Goal: Task Accomplishment & Management: Manage account settings

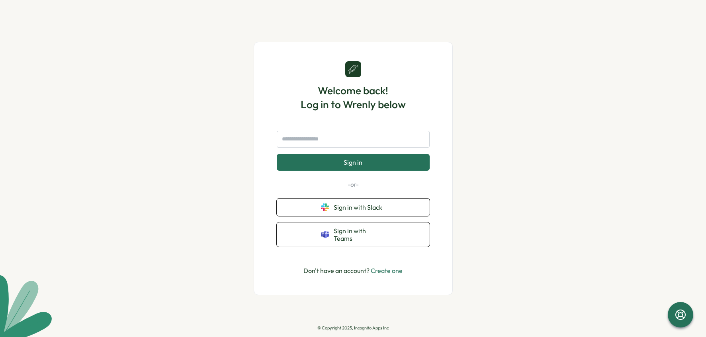
click at [390, 267] on link "Create one" at bounding box center [386, 271] width 32 height 8
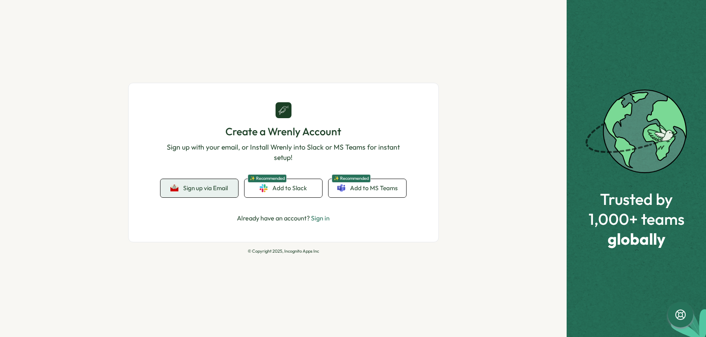
click at [197, 191] on span "Sign up via Email" at bounding box center [205, 188] width 45 height 7
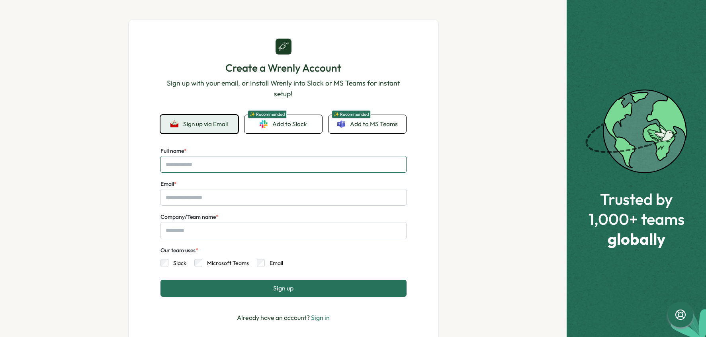
drag, startPoint x: 208, startPoint y: 165, endPoint x: 361, endPoint y: 155, distance: 153.9
click at [208, 165] on input "Full name *" at bounding box center [283, 164] width 246 height 17
click at [160, 280] on button "Sign up" at bounding box center [283, 288] width 246 height 17
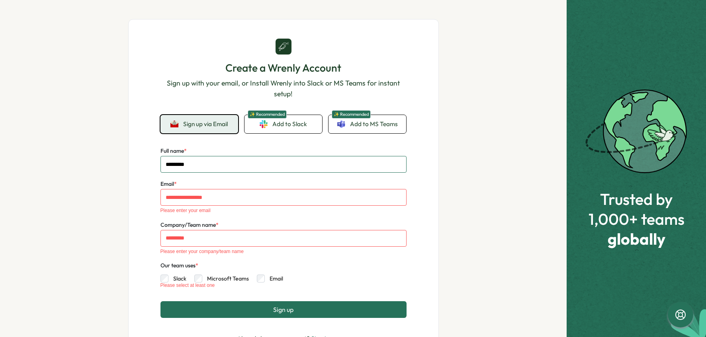
type input "*********"
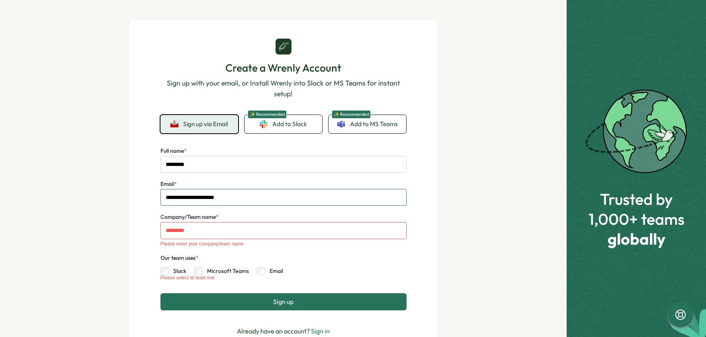
type input "**********"
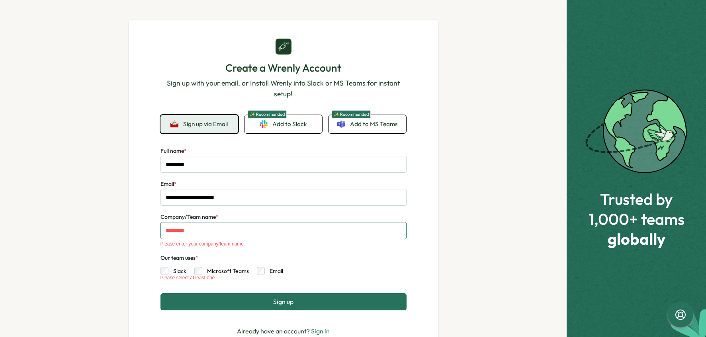
click at [258, 234] on input "Company/Team name *" at bounding box center [283, 230] width 246 height 17
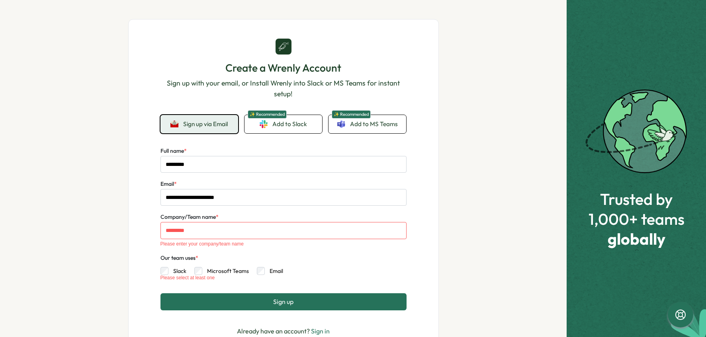
click at [72, 204] on div "**********" at bounding box center [283, 168] width 566 height 337
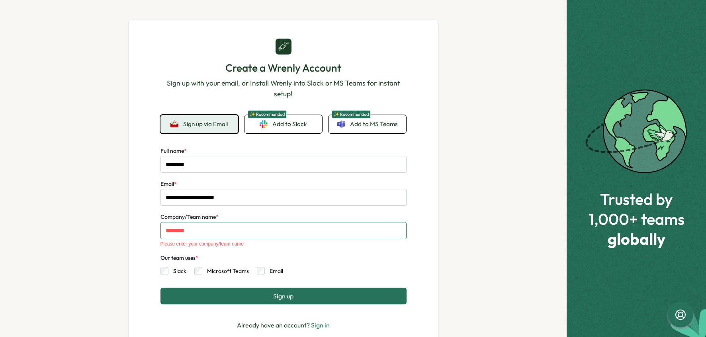
click at [168, 231] on input "Company/Team name *" at bounding box center [283, 230] width 246 height 17
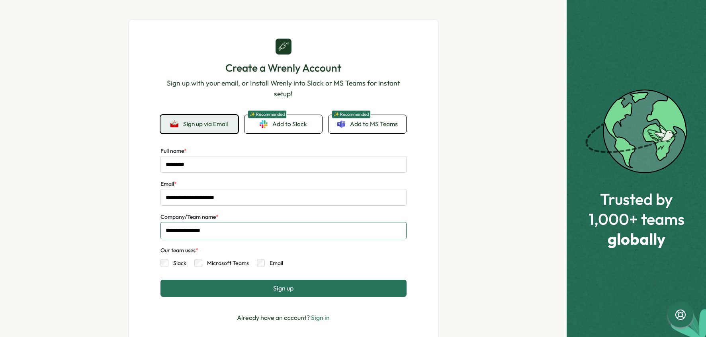
type input "**********"
click at [224, 288] on button "Sign up" at bounding box center [283, 288] width 246 height 17
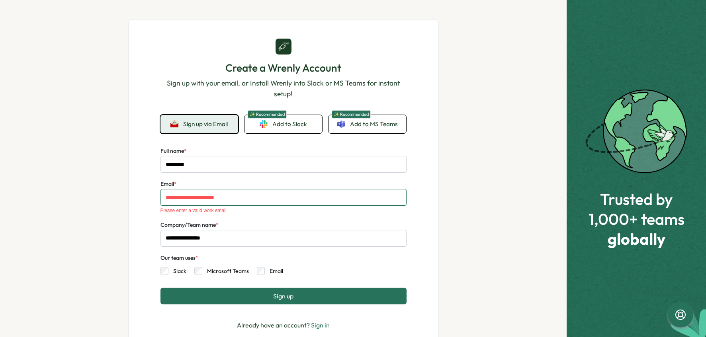
click at [171, 197] on input "**********" at bounding box center [283, 197] width 246 height 17
click at [163, 198] on input "**********" at bounding box center [283, 197] width 246 height 17
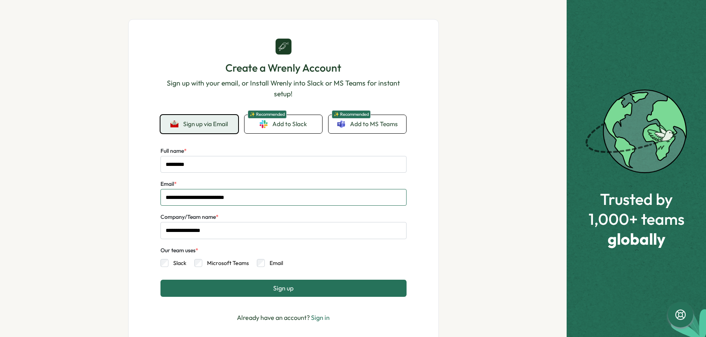
type input "**********"
click at [119, 238] on div "**********" at bounding box center [283, 168] width 566 height 337
click at [251, 285] on button "Sign up" at bounding box center [283, 288] width 246 height 17
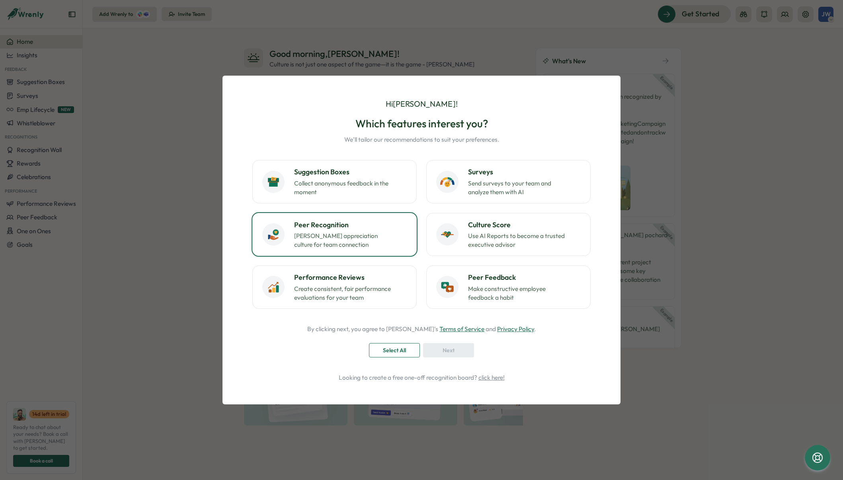
click at [330, 224] on h3 "Peer Recognition" at bounding box center [350, 225] width 113 height 10
click at [443, 352] on span "Next" at bounding box center [449, 350] width 12 height 14
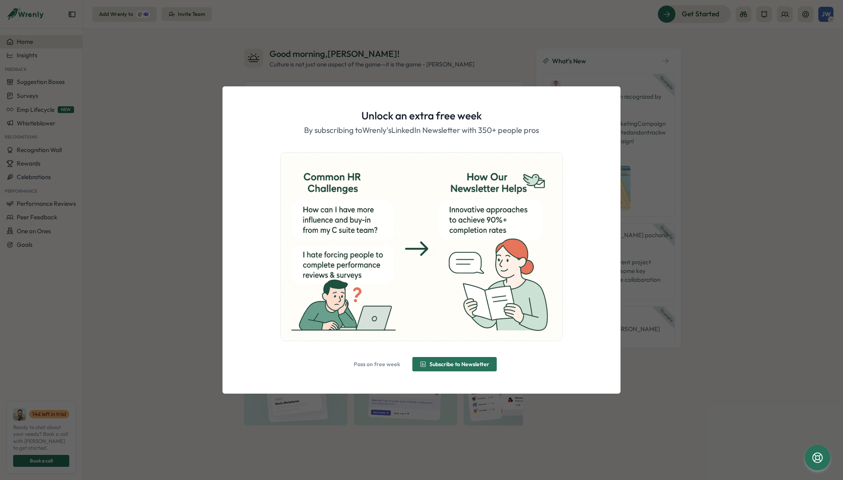
click at [359, 366] on span "Pass on free week" at bounding box center [377, 364] width 46 height 6
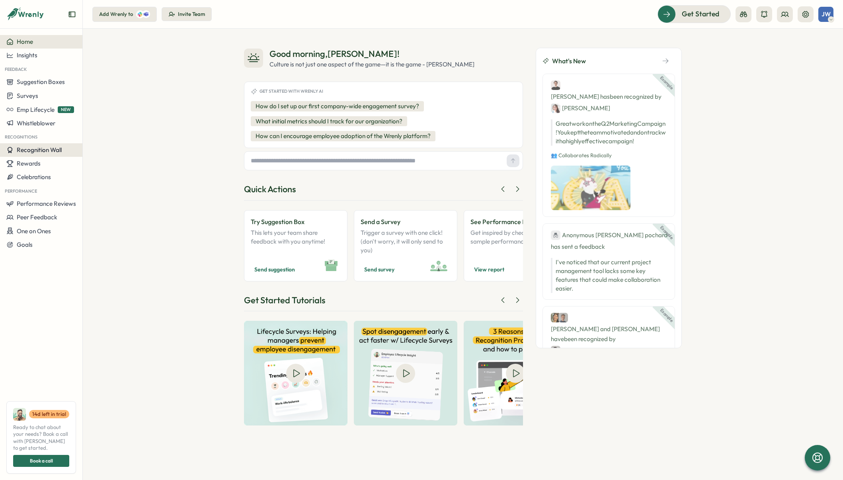
click at [49, 154] on button "Recognition Wall" at bounding box center [41, 150] width 82 height 14
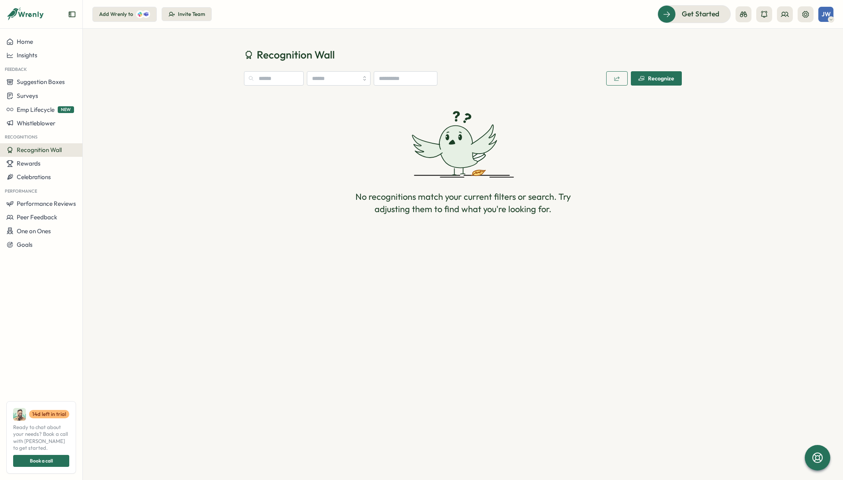
click at [227, 216] on div "Recognition Wall Recognize No recognitions match your current filters or search…" at bounding box center [463, 140] width 760 height 222
click at [168, 112] on div "Recognition Wall Recognize No recognitions match your current filters or search…" at bounding box center [463, 140] width 760 height 222
click at [668, 82] on span "Recognize" at bounding box center [656, 79] width 36 height 14
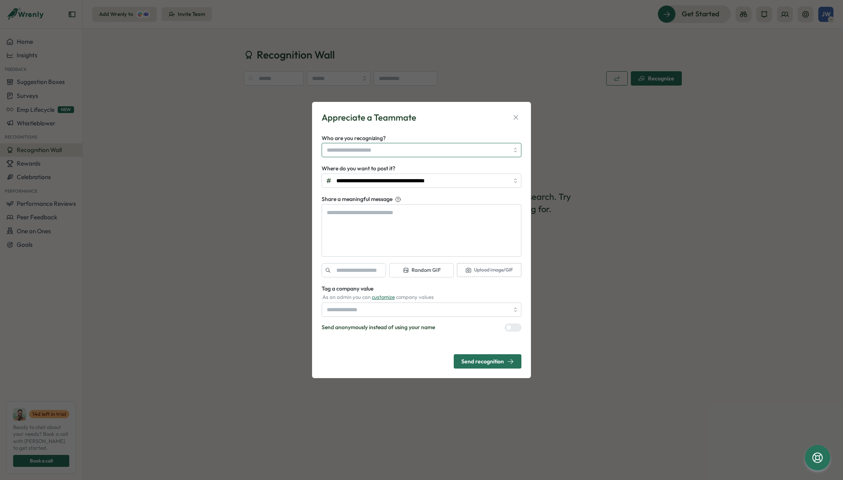
type textarea "*"
click at [372, 152] on input "Who are you recognizing?" at bounding box center [418, 150] width 182 height 14
type input "******"
click at [514, 117] on icon "button" at bounding box center [516, 117] width 8 height 8
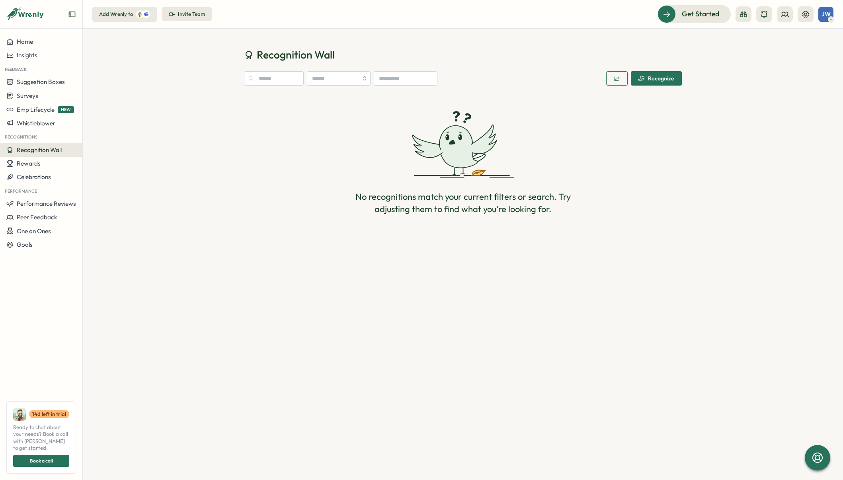
click at [185, 233] on div "Recognition Wall Recognize No recognitions match your current filters or search…" at bounding box center [463, 140] width 760 height 222
drag, startPoint x: 791, startPoint y: 61, endPoint x: 719, endPoint y: 20, distance: 83.2
click at [790, 61] on div "Recognition Wall Recognize No recognitions match your current filters or search…" at bounding box center [463, 140] width 760 height 222
click at [708, 14] on span "Get Started" at bounding box center [689, 14] width 37 height 10
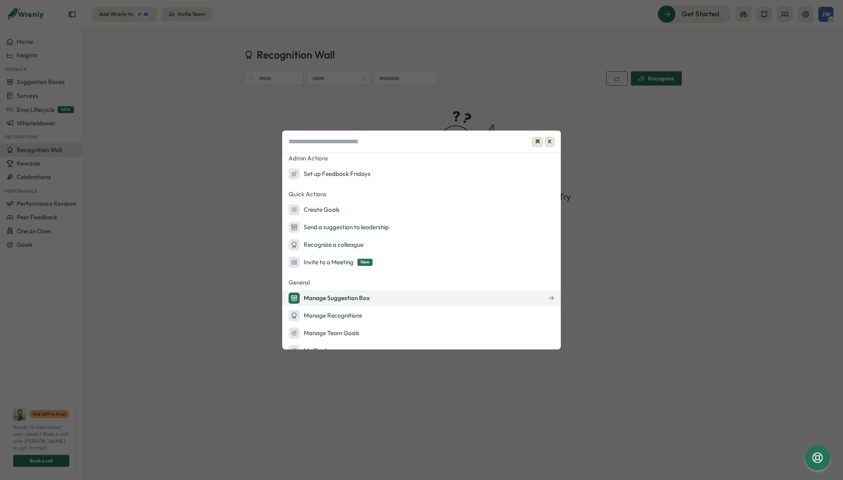
scroll to position [108, 0]
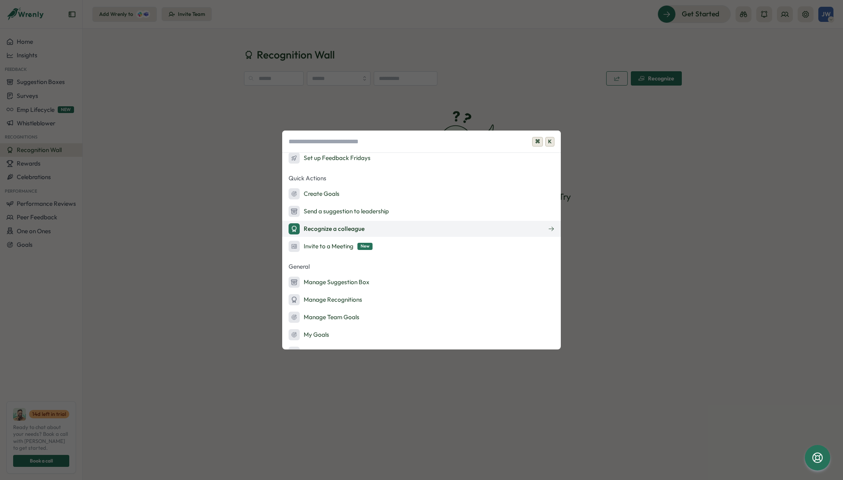
click at [392, 234] on button "Recognize a colleague" at bounding box center [421, 229] width 279 height 16
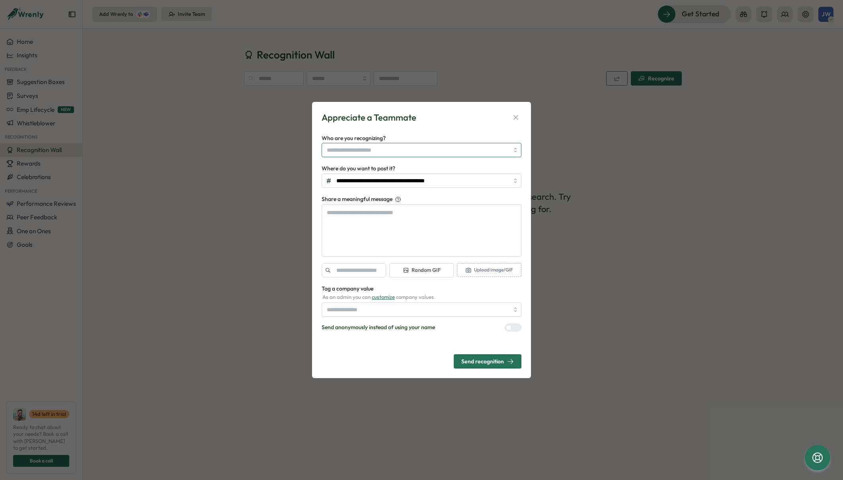
click at [426, 153] on input "Who are you recognizing?" at bounding box center [418, 150] width 182 height 14
click at [431, 141] on div "Who are you recognizing? JW Josh Wong Test User 1 Test User 2 Test User 3 Test …" at bounding box center [422, 145] width 200 height 24
type textarea "*"
click at [437, 185] on input "**********" at bounding box center [422, 181] width 200 height 14
click at [452, 112] on div "Appreciate a Teammate" at bounding box center [422, 117] width 200 height 12
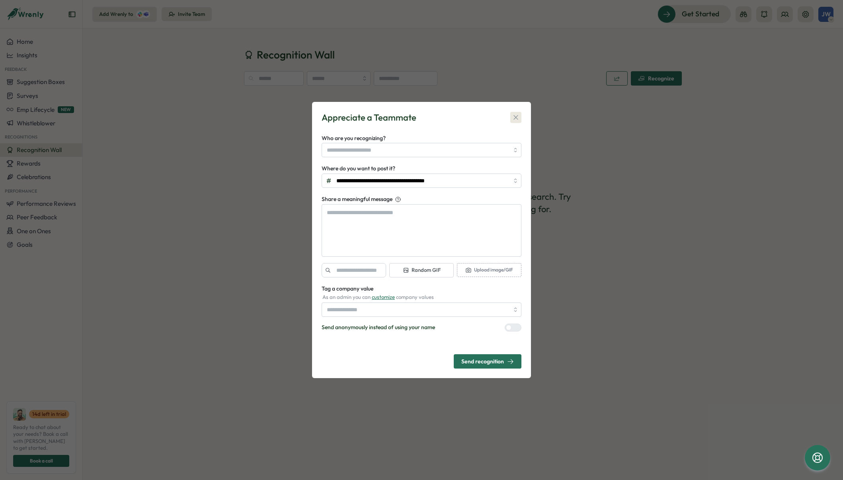
click at [515, 116] on icon "button" at bounding box center [516, 117] width 8 height 8
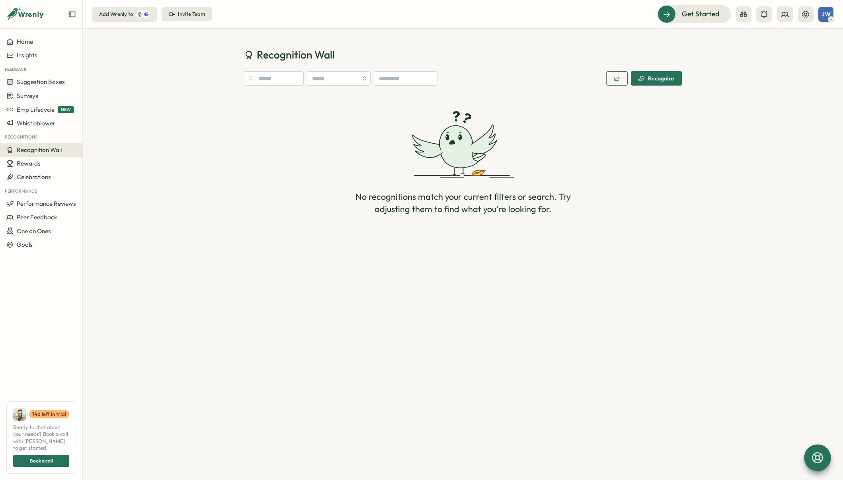
click at [811, 461] on icon at bounding box center [818, 458] width 14 height 14
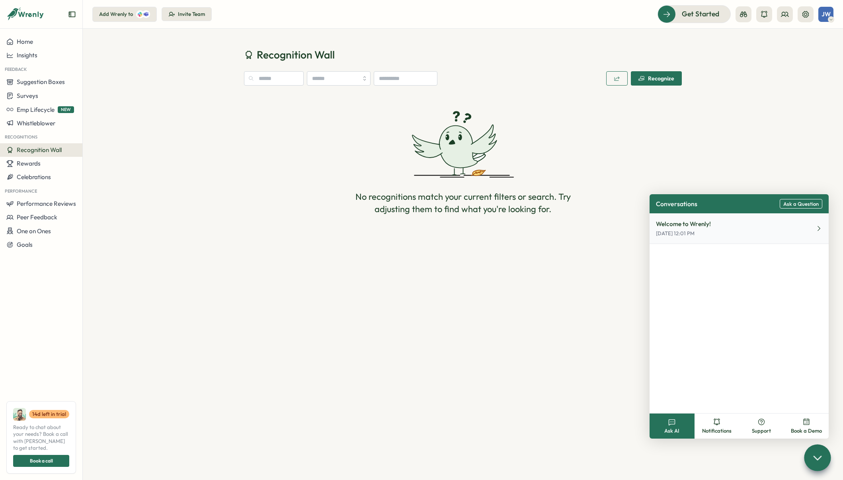
click at [739, 230] on button "Welcome to Wrenly! Oct 1, 12:01 PM" at bounding box center [738, 228] width 179 height 31
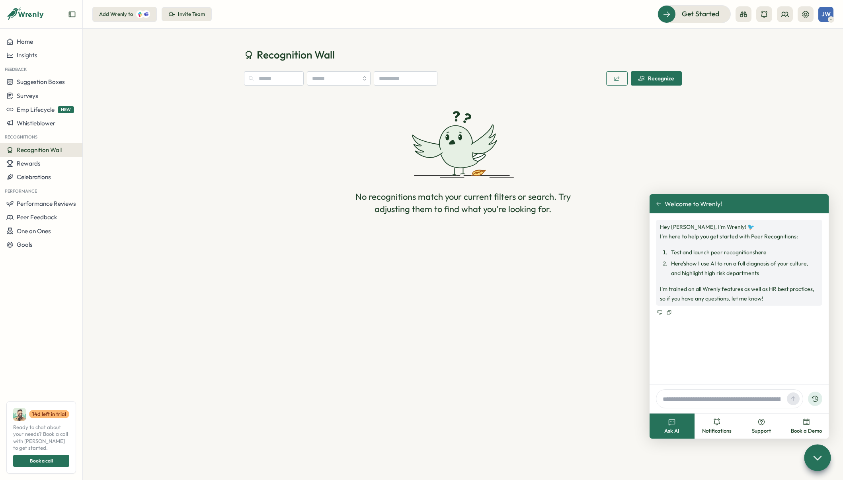
click at [661, 203] on icon at bounding box center [659, 204] width 6 height 6
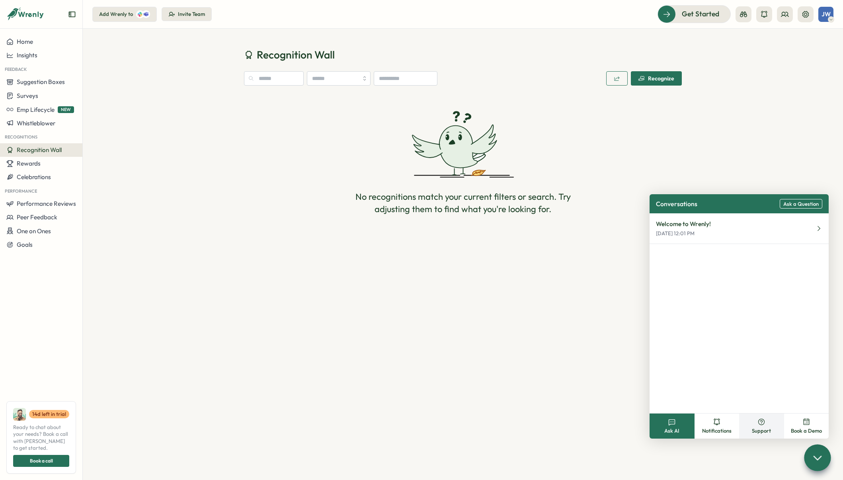
click at [764, 419] on icon at bounding box center [761, 422] width 8 height 8
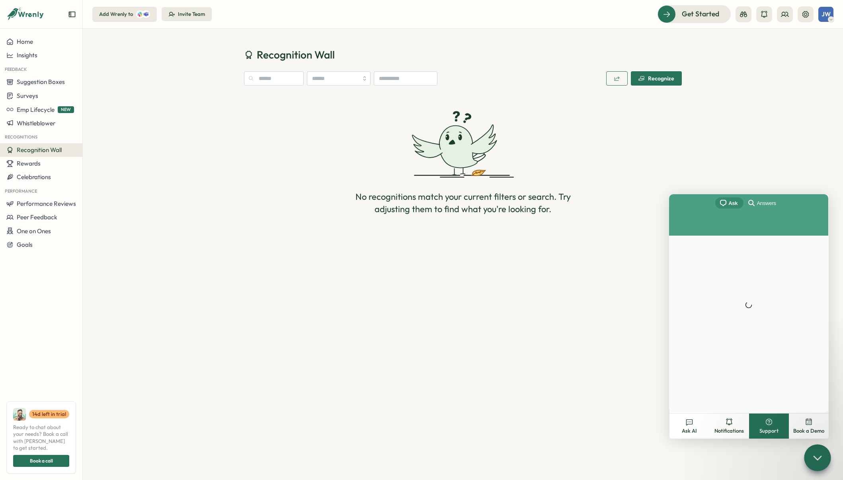
scroll to position [0, 0]
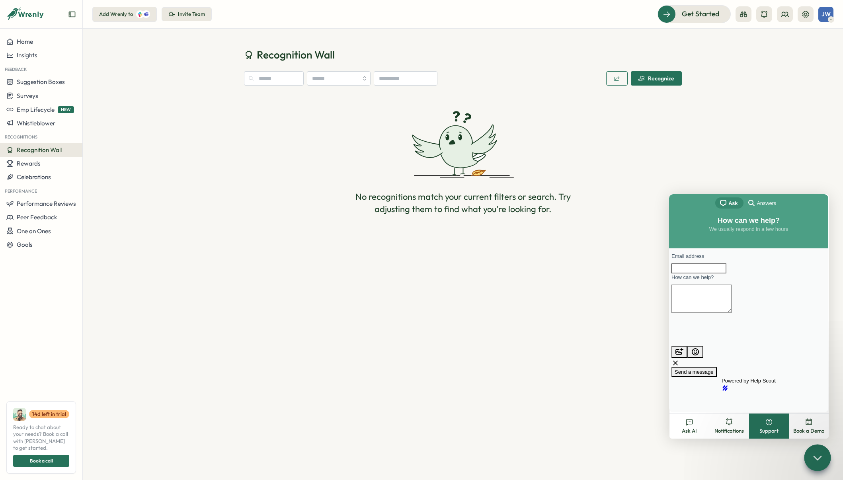
click at [767, 203] on span "Answers" at bounding box center [766, 203] width 19 height 8
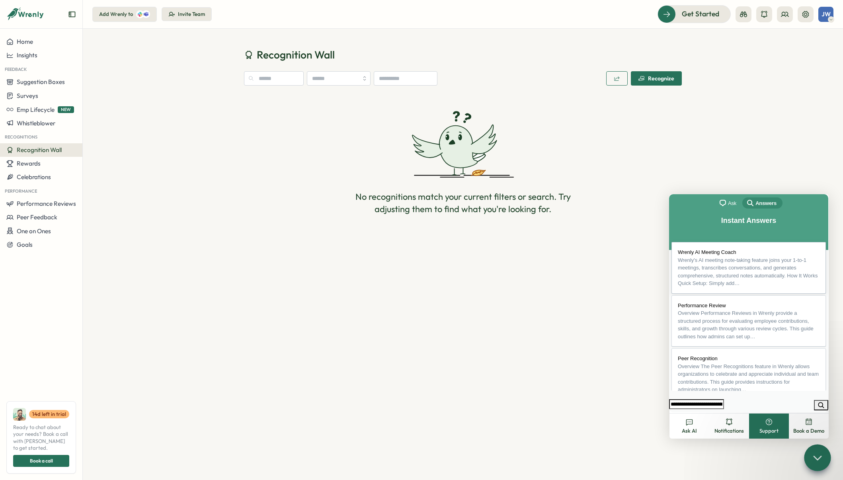
type input "**********"
click button "search" at bounding box center [821, 405] width 14 height 10
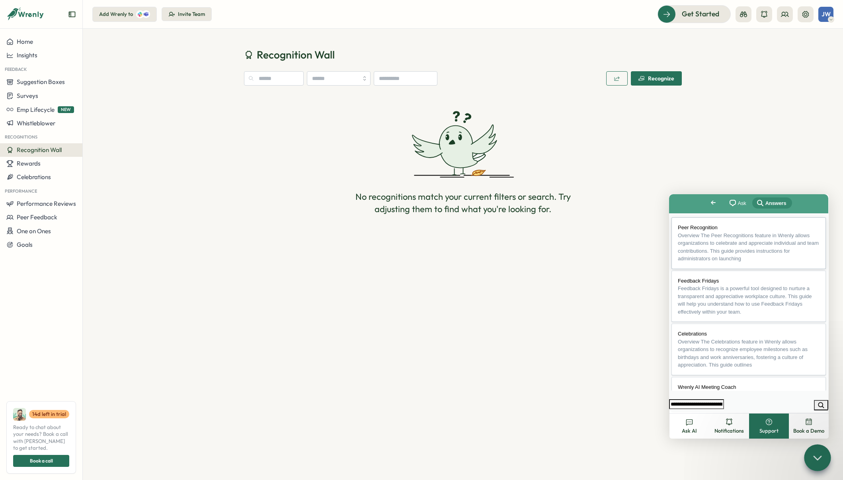
click at [712, 259] on span "Overview The Peer Recognitions feature in Wrenly allows organizations to celebr…" at bounding box center [748, 246] width 141 height 29
click at [684, 413] on button "Close" at bounding box center [676, 418] width 14 height 10
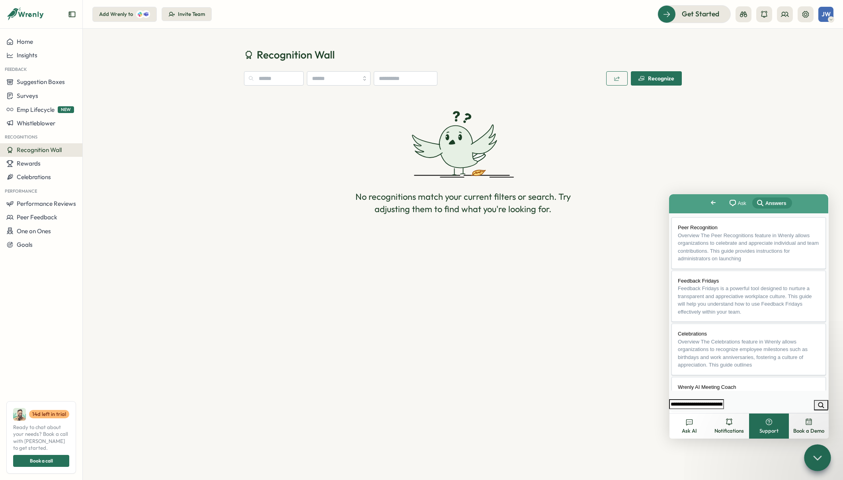
click at [720, 405] on input "**********" at bounding box center [696, 404] width 55 height 10
drag, startPoint x: 717, startPoint y: 402, endPoint x: 675, endPoint y: 403, distance: 42.2
click at [675, 403] on div "**********" at bounding box center [696, 404] width 55 height 10
click at [814, 400] on button "search" at bounding box center [821, 405] width 14 height 10
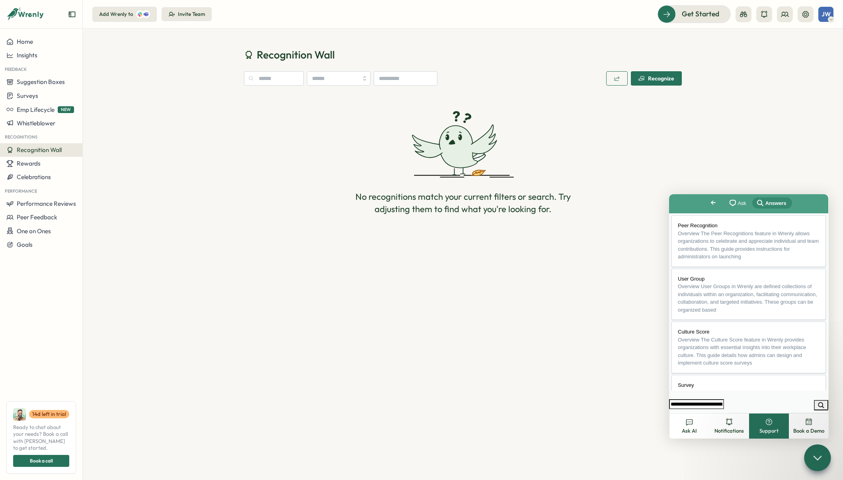
scroll to position [0, 0]
click at [796, 269] on link "Peer Recognition Overview The Peer Recognitions feature in Wrenly allows organi…" at bounding box center [748, 243] width 154 height 52
drag, startPoint x: 813, startPoint y: 209, endPoint x: 806, endPoint y: 216, distance: 9.6
click at [684, 413] on button "Close" at bounding box center [676, 418] width 14 height 10
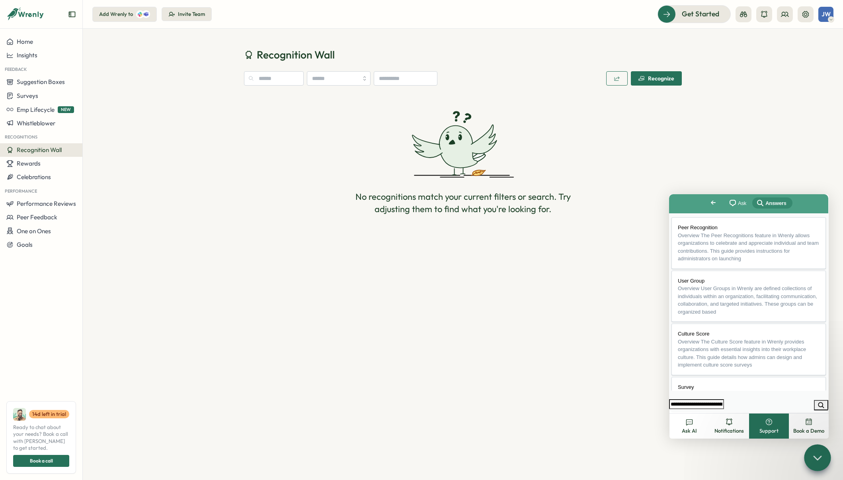
click at [371, 406] on section "Recognition Wall Recognize No recognitions match your current filters or search…" at bounding box center [463, 254] width 760 height 451
click at [822, 9] on div "JW" at bounding box center [825, 14] width 15 height 15
click at [805, 43] on div "Edit Profile" at bounding box center [812, 39] width 39 height 9
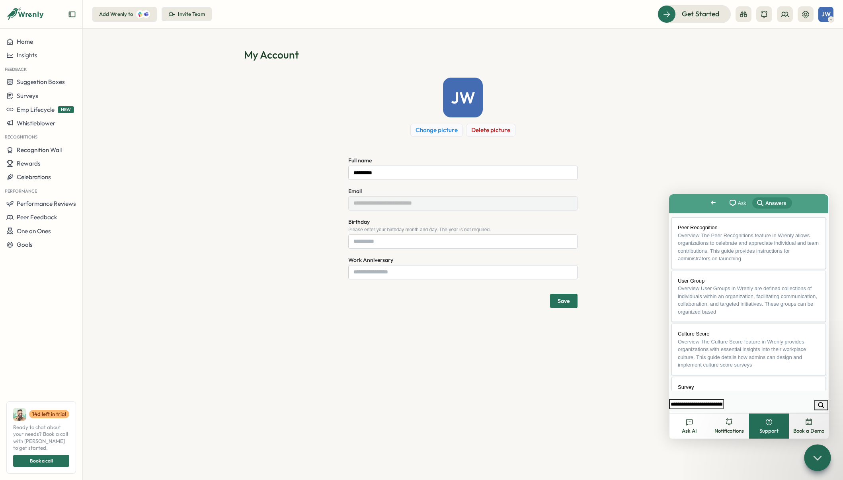
click at [819, 456] on icon at bounding box center [817, 458] width 12 height 12
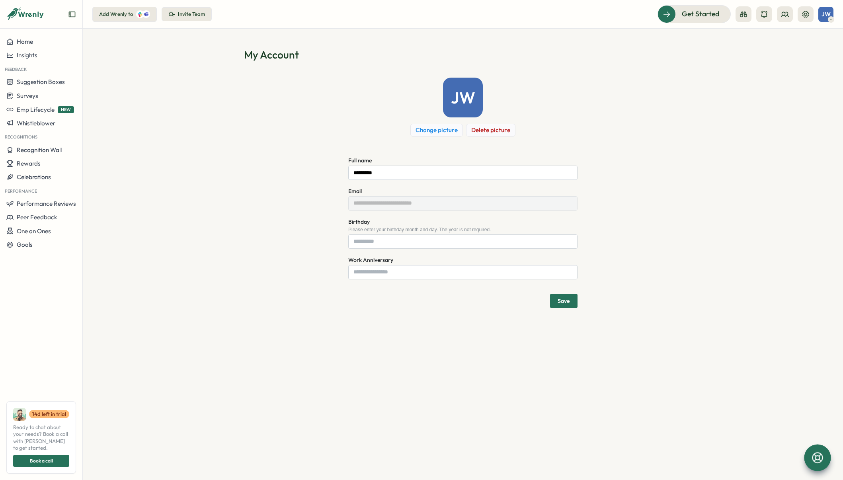
click at [286, 257] on div "**********" at bounding box center [463, 193] width 438 height 230
click at [807, 13] on icon at bounding box center [805, 14] width 8 height 8
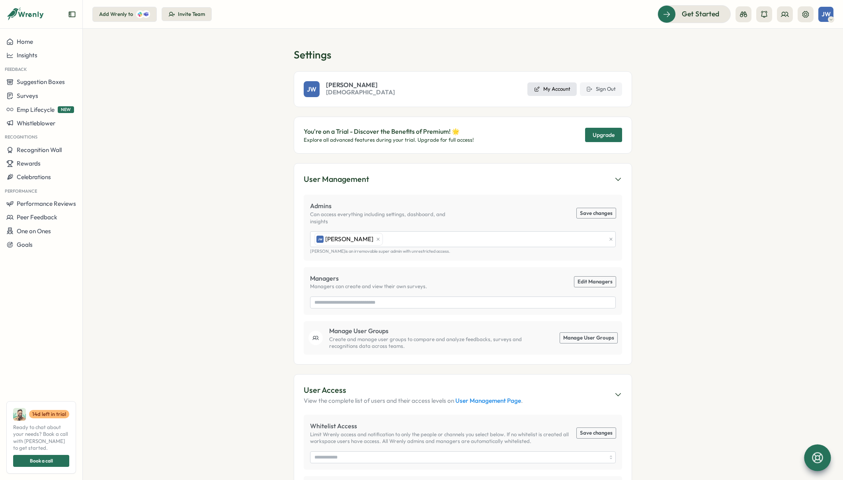
click at [554, 82] on link "My Account" at bounding box center [551, 89] width 49 height 14
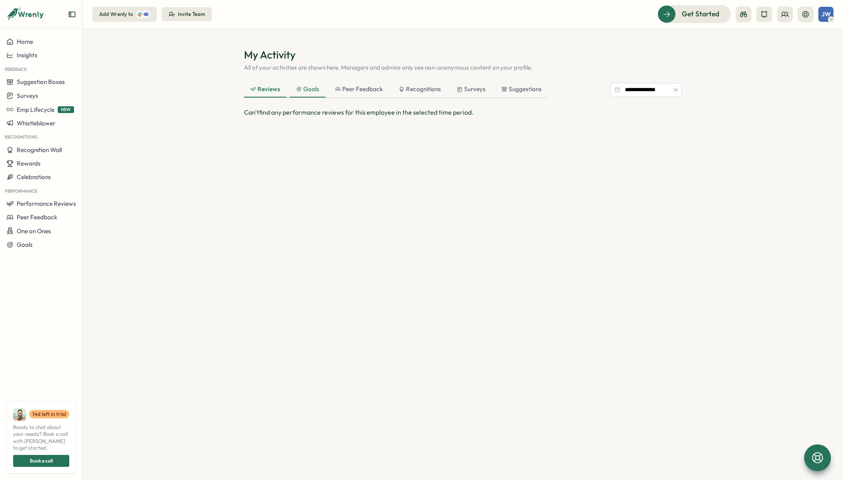
click at [311, 90] on div "Goals" at bounding box center [307, 89] width 23 height 9
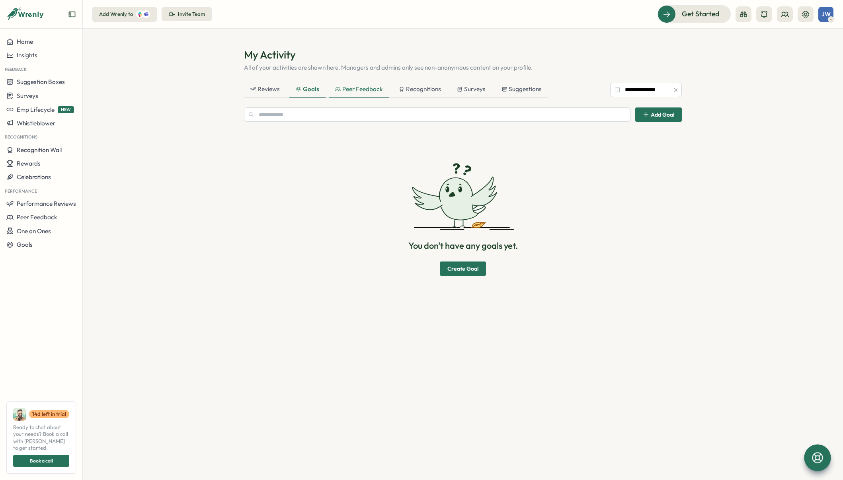
click at [365, 87] on div "Peer Feedback" at bounding box center [359, 89] width 48 height 9
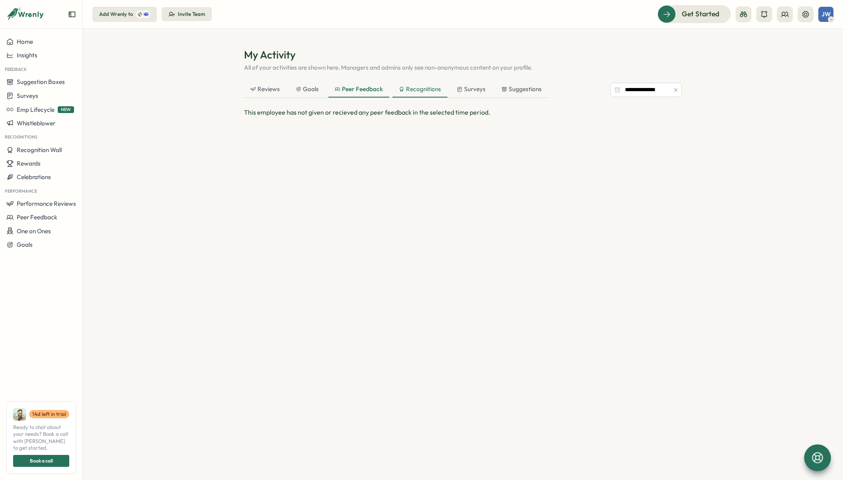
click at [421, 89] on div "Recognitions" at bounding box center [420, 89] width 42 height 9
click at [484, 89] on div "Surveys" at bounding box center [471, 89] width 29 height 9
click at [554, 86] on div "**********" at bounding box center [463, 90] width 438 height 16
click at [526, 89] on div "Suggestions" at bounding box center [521, 89] width 40 height 9
click at [700, 66] on section "**********" at bounding box center [463, 254] width 760 height 451
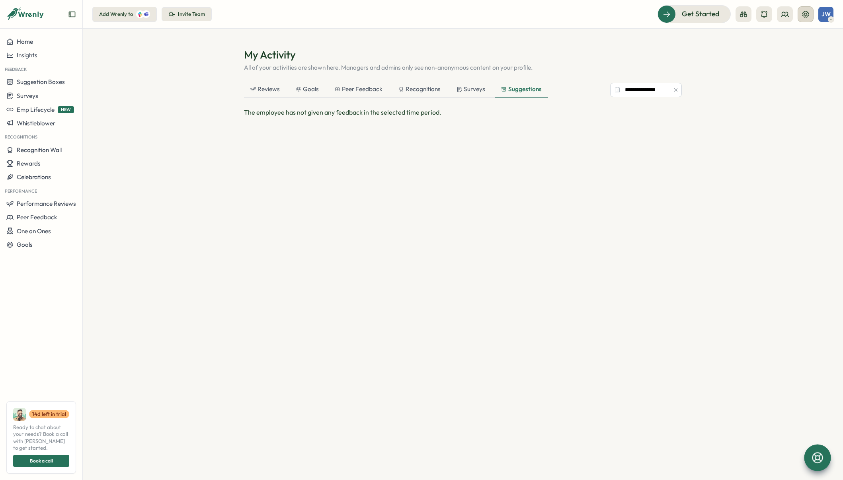
click at [805, 14] on icon at bounding box center [805, 14] width 8 height 8
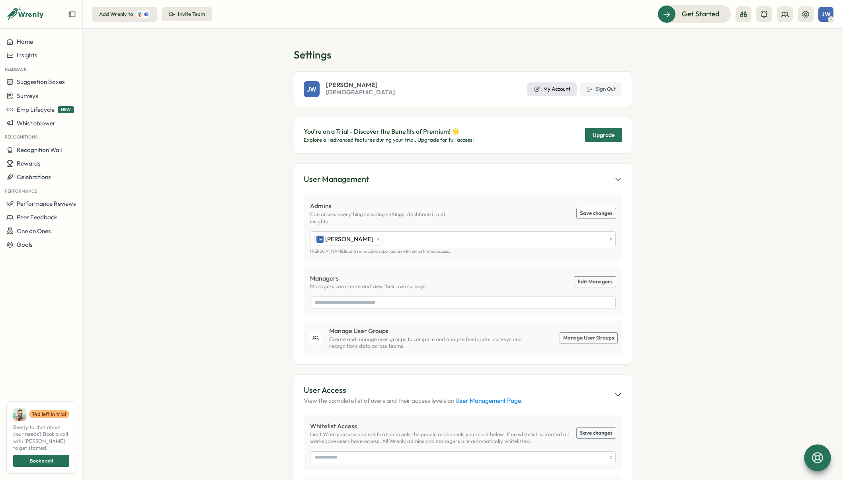
click at [540, 86] on link "My Account" at bounding box center [551, 89] width 49 height 14
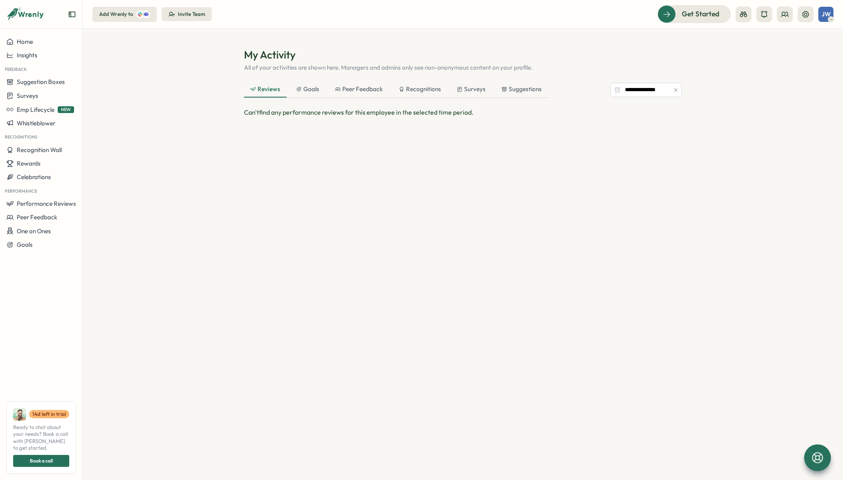
click at [815, 456] on icon at bounding box center [817, 457] width 11 height 11
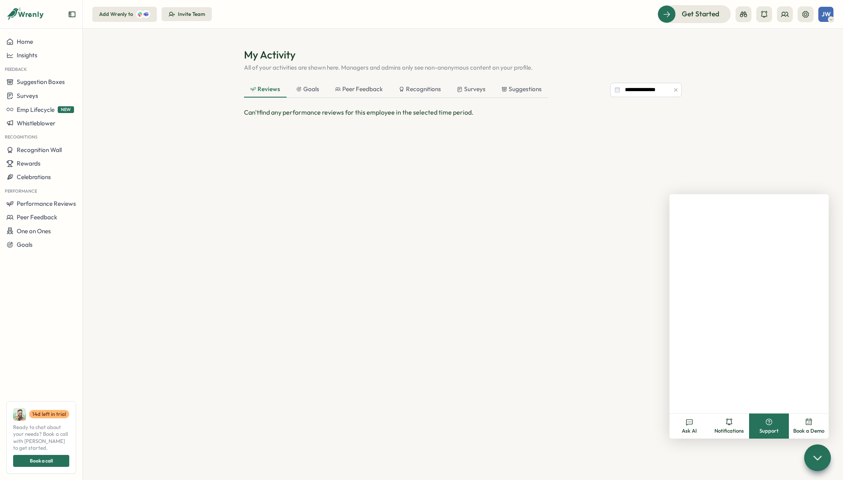
click at [787, 414] on button "Support" at bounding box center [769, 425] width 40 height 25
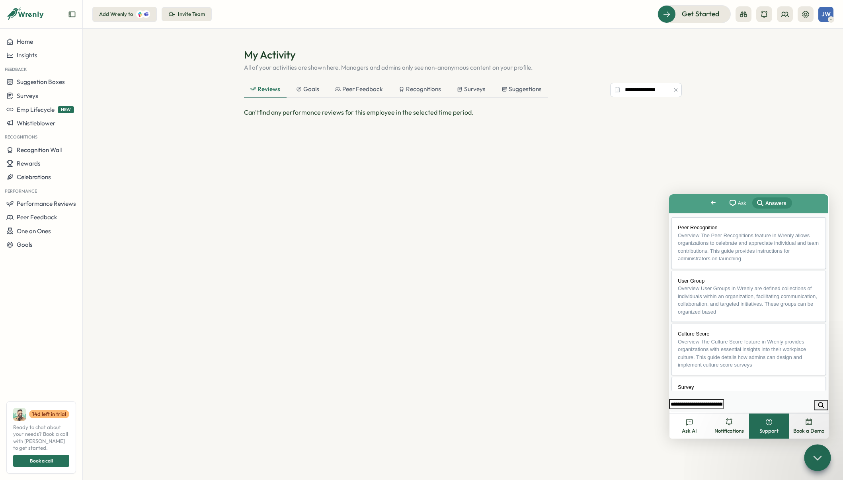
click at [718, 403] on input "**********" at bounding box center [696, 404] width 55 height 10
type input "**********"
click at [814, 400] on button "search" at bounding box center [821, 405] width 14 height 10
click at [708, 199] on span "Go back" at bounding box center [713, 203] width 10 height 10
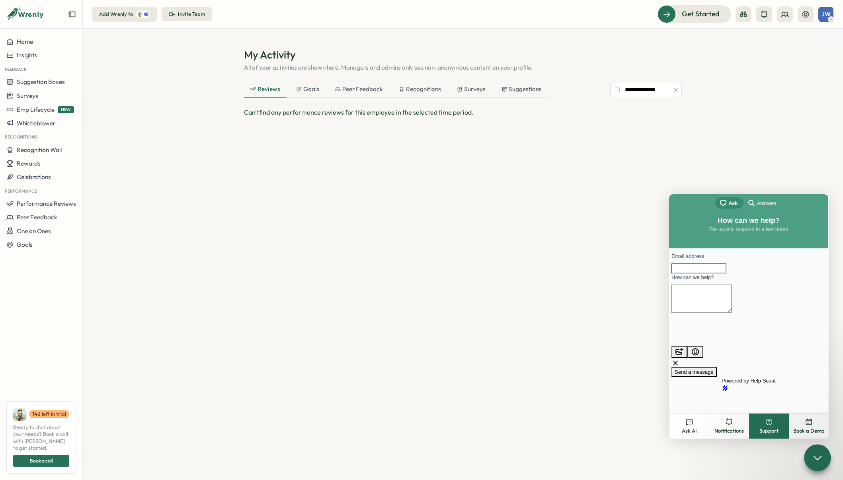
click at [829, 18] on icon at bounding box center [831, 19] width 4 height 6
click at [811, 19] on button at bounding box center [805, 14] width 16 height 16
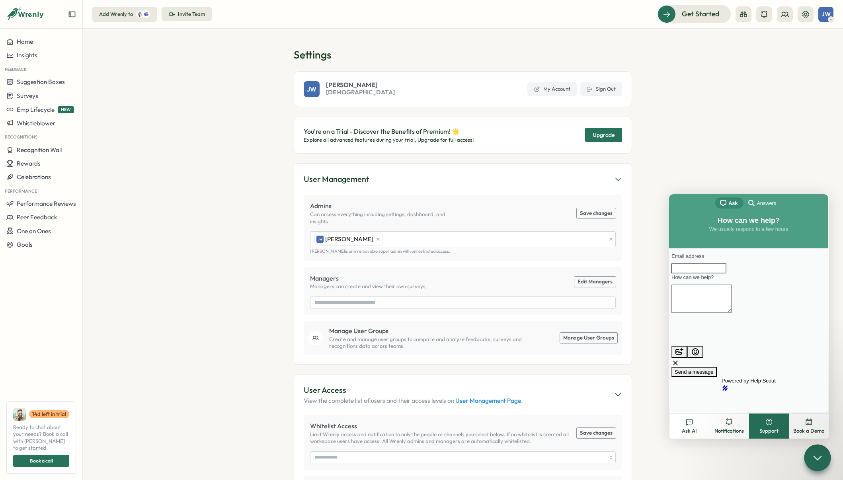
drag, startPoint x: 817, startPoint y: 159, endPoint x: 817, endPoint y: 163, distance: 4.4
click at [817, 158] on section "Settings JW Josh Wong Deep Water Church My Account Sign Out You're on a Trial -…" at bounding box center [463, 254] width 760 height 451
click at [821, 458] on icon at bounding box center [817, 458] width 12 height 12
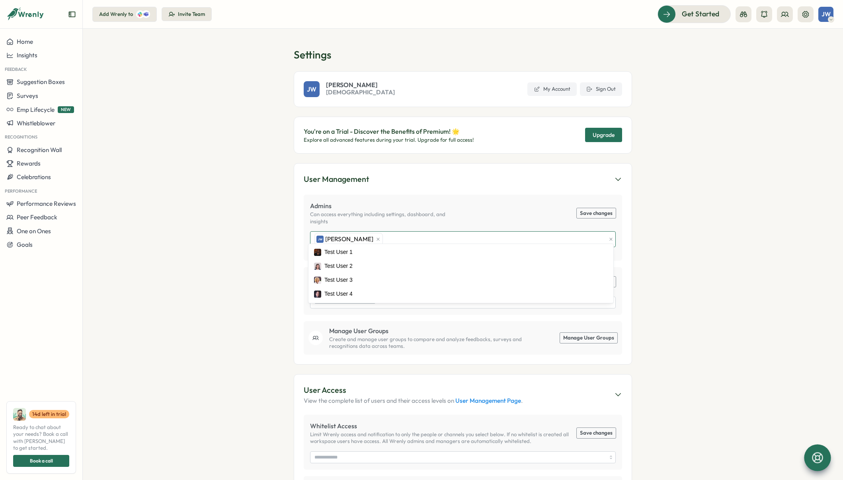
click at [357, 233] on div "JW Josh Wong" at bounding box center [348, 239] width 68 height 13
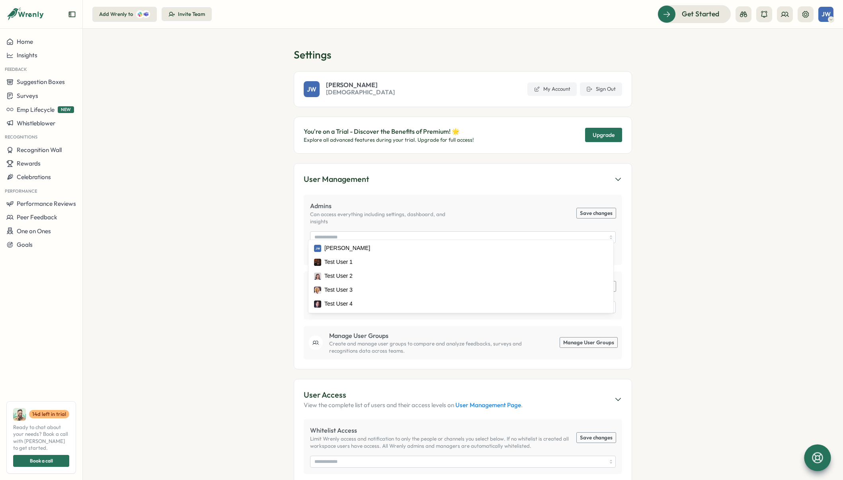
drag, startPoint x: 496, startPoint y: 193, endPoint x: 503, endPoint y: 190, distance: 7.6
click at [497, 193] on div "Admins Can access everything including settings, dashboard, and insights Save c…" at bounding box center [463, 272] width 318 height 174
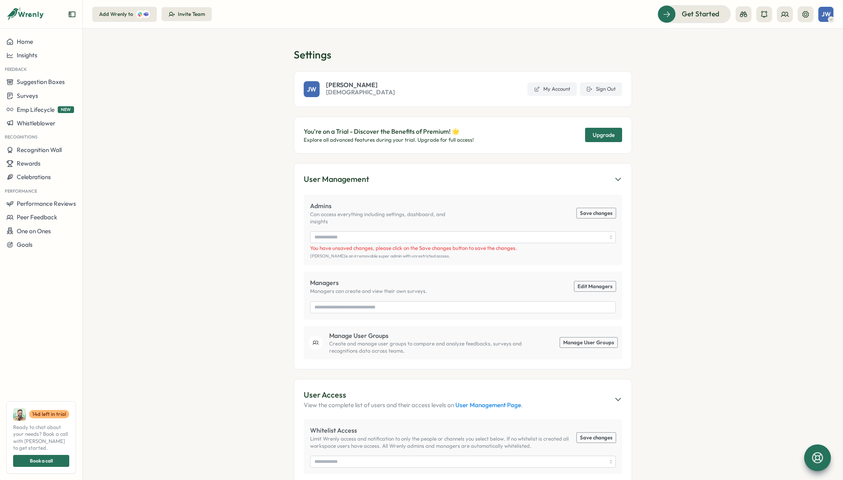
click at [608, 208] on button "Save changes" at bounding box center [596, 213] width 39 height 10
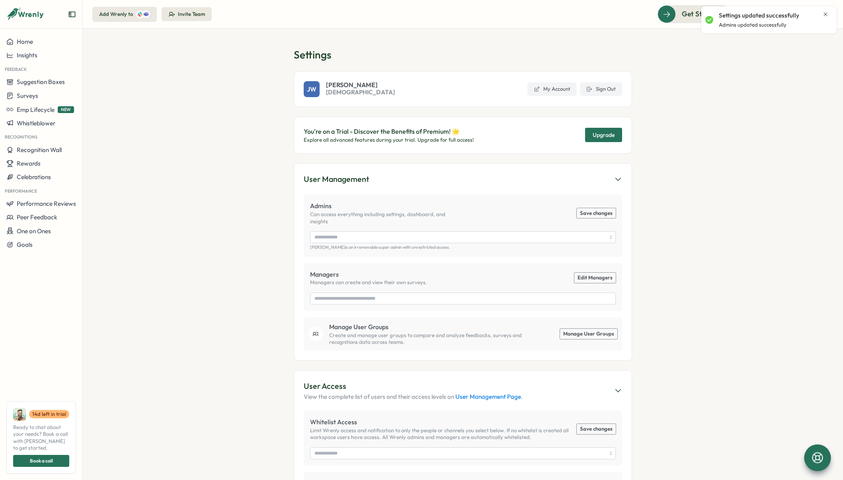
click at [824, 14] on icon "Close notification" at bounding box center [825, 14] width 6 height 6
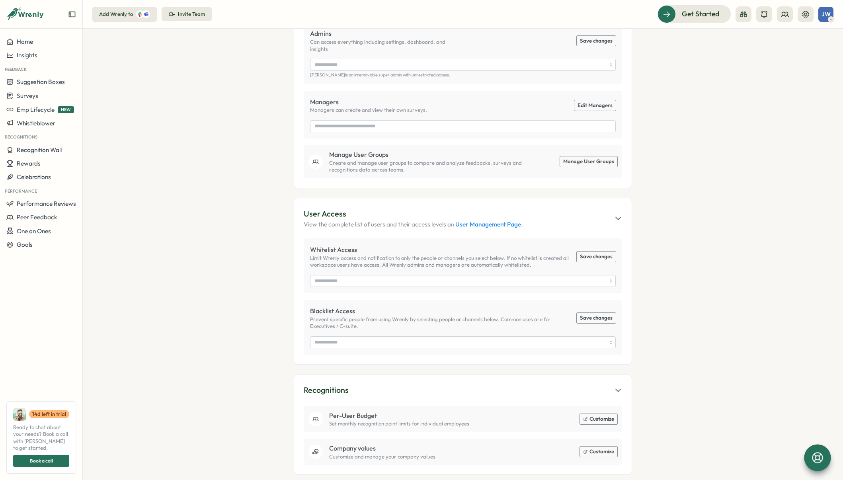
scroll to position [311, 0]
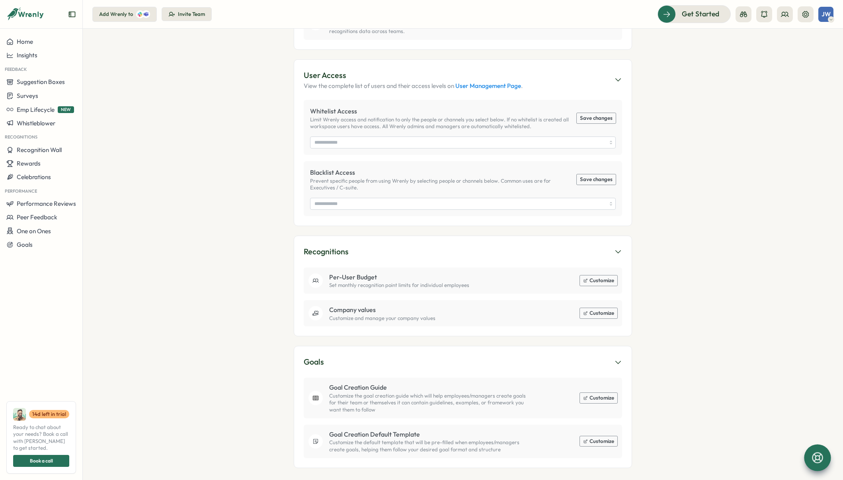
click at [834, 14] on header "Add Wrenly to Invite Team Get Started JW" at bounding box center [463, 14] width 760 height 29
click at [828, 13] on span "JW" at bounding box center [825, 14] width 9 height 7
click at [104, 430] on section "Settings JW Josh Wong Deep Water Church My Account Sign Out You're on a Trial -…" at bounding box center [463, 254] width 760 height 451
click at [72, 14] on icon "Expand sidebar" at bounding box center [72, 14] width 8 height 8
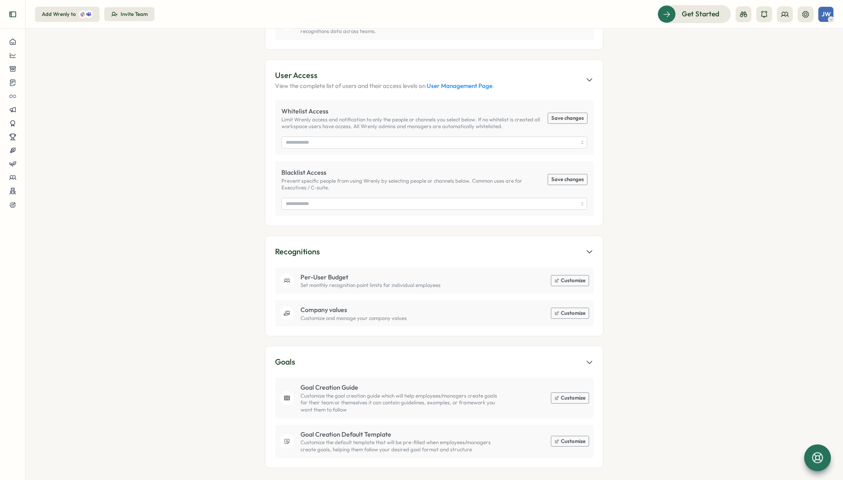
click at [18, 8] on button "Expand sidebar" at bounding box center [13, 14] width 16 height 16
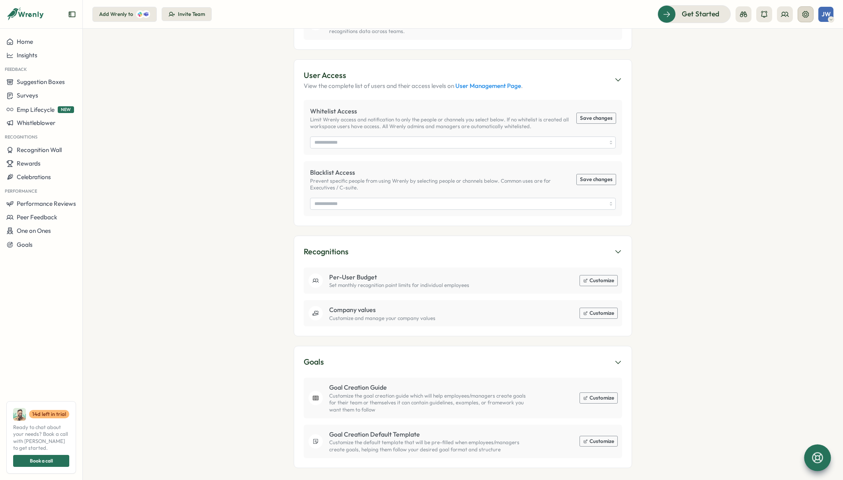
click at [804, 16] on icon at bounding box center [805, 14] width 8 height 8
click at [805, 14] on icon at bounding box center [805, 14] width 8 height 8
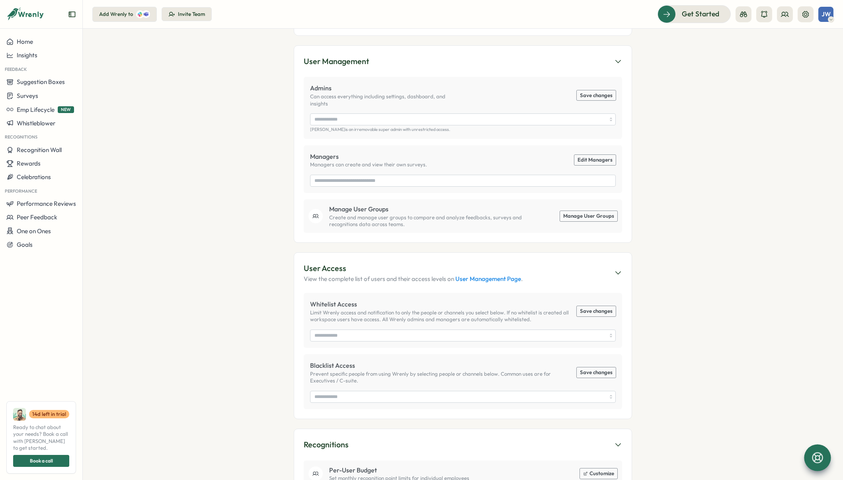
scroll to position [0, 0]
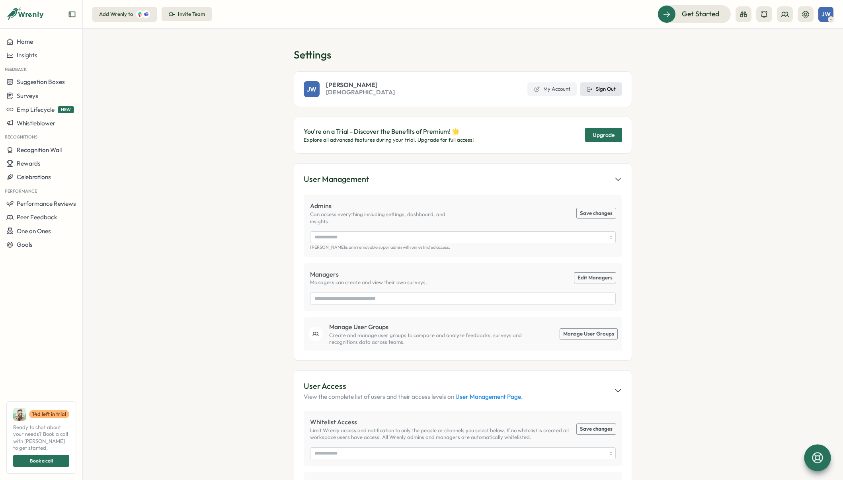
click at [609, 88] on span "Sign Out" at bounding box center [606, 89] width 20 height 7
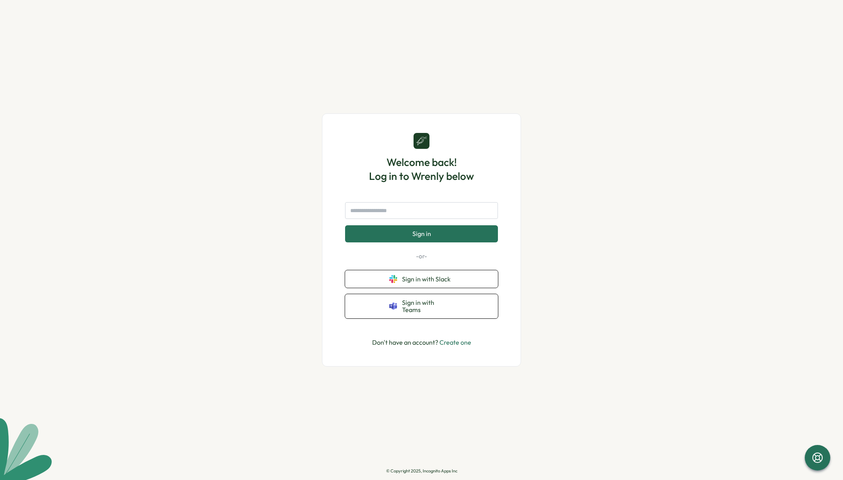
click at [195, 91] on div "Welcome back! Log in to Wrenly below Sign in -or- Sign in with Slack Sign in wi…" at bounding box center [421, 240] width 843 height 480
click at [196, 92] on div "Welcome back! Log in to Wrenly below Sign in -or- Sign in with Slack Sign in wi…" at bounding box center [421, 240] width 843 height 480
